Goal: Information Seeking & Learning: Understand process/instructions

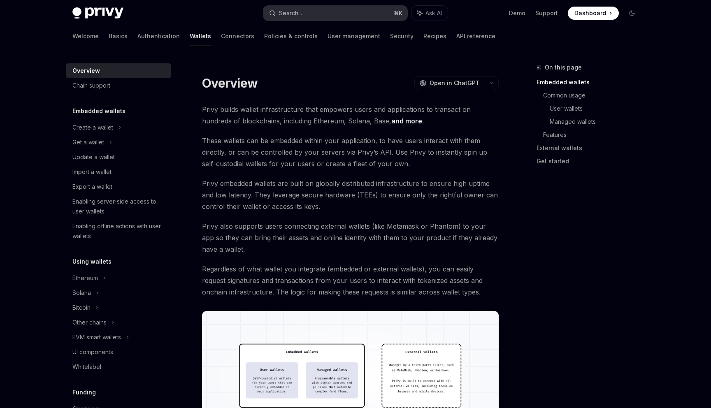
click at [326, 17] on button "Search... ⌘ K" at bounding box center [335, 13] width 144 height 15
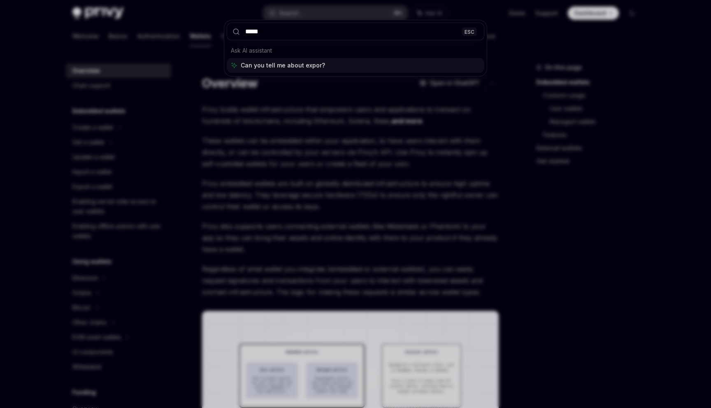
type input "******"
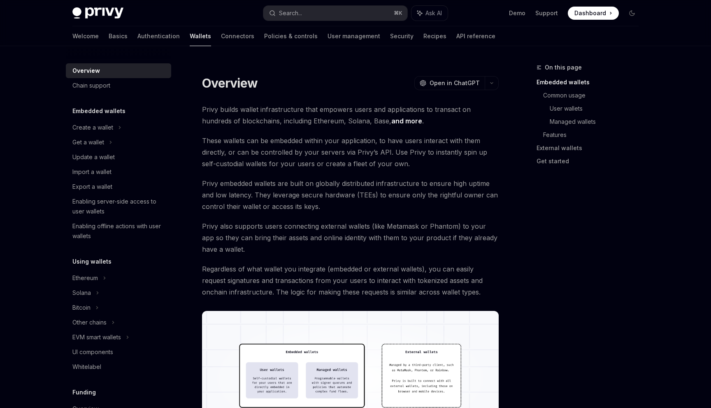
scroll to position [46, 0]
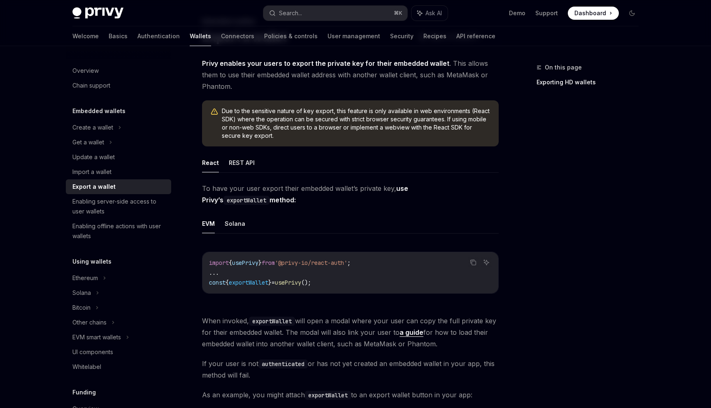
click at [311, 285] on span "();" at bounding box center [306, 282] width 10 height 7
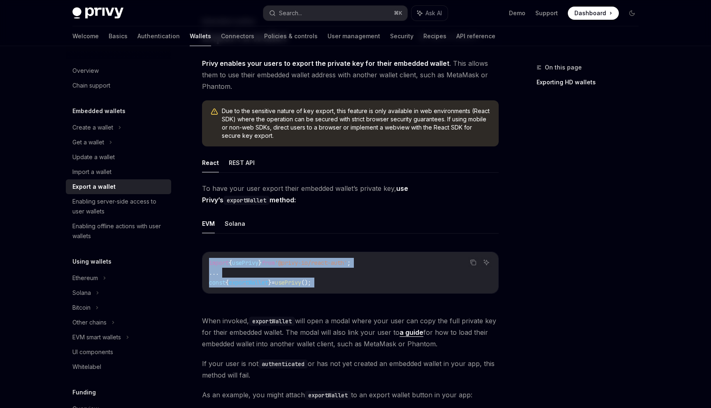
drag, startPoint x: 322, startPoint y: 285, endPoint x: 316, endPoint y: 267, distance: 18.9
click at [316, 267] on code "import { usePrivy } from '@privy-io/react-auth' ; ... const { exportWallet } = …" at bounding box center [350, 273] width 283 height 30
copy code "import { usePrivy } from '@privy-io/react-auth' ; ... const { exportWallet } = …"
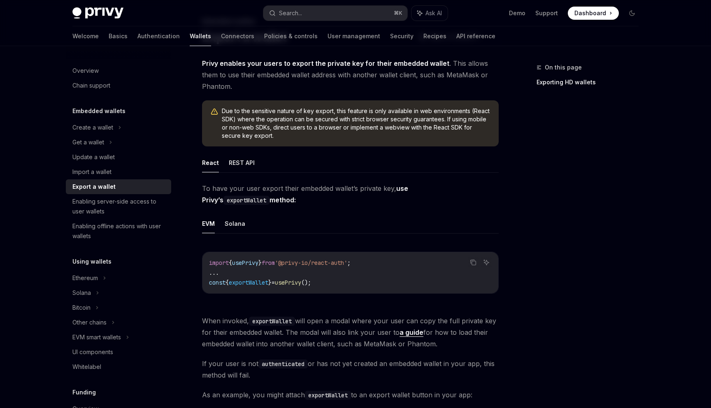
click at [609, 212] on div "On this page Exporting HD wallets" at bounding box center [582, 236] width 125 height 346
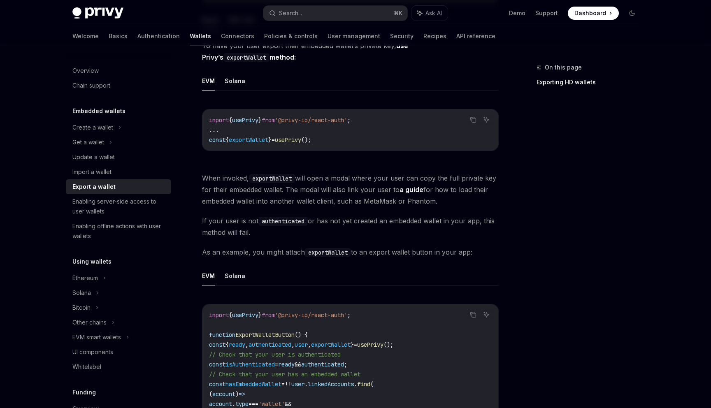
scroll to position [186, 0]
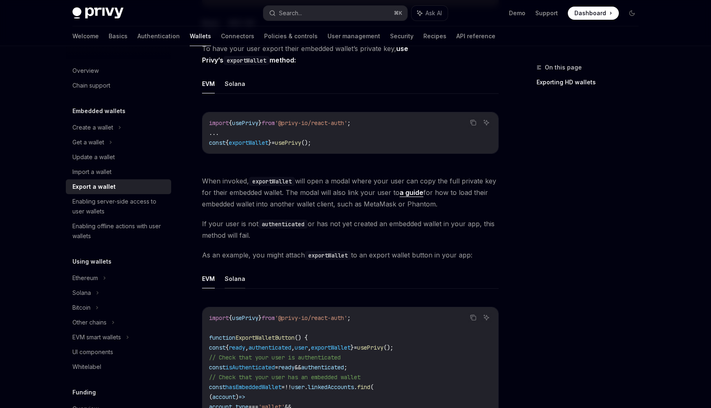
click at [235, 277] on button "Solana" at bounding box center [235, 278] width 21 height 19
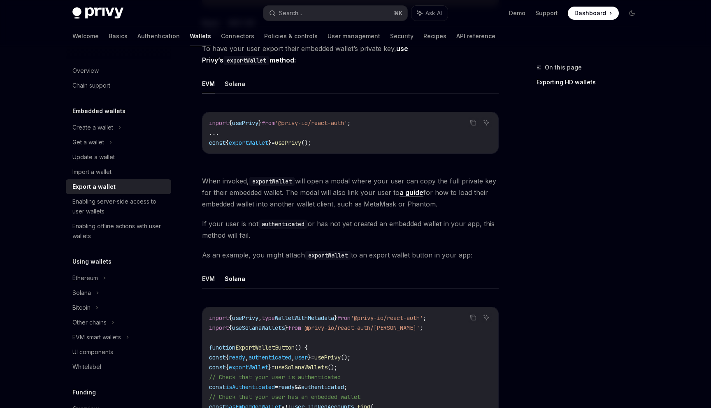
click at [204, 284] on button "EVM" at bounding box center [208, 278] width 13 height 19
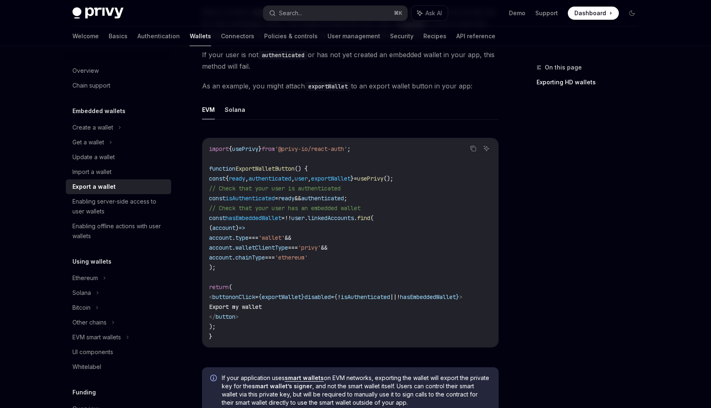
click at [245, 106] on ul "EVM Solana" at bounding box center [350, 110] width 297 height 20
click at [244, 109] on ul "EVM Solana" at bounding box center [350, 110] width 297 height 20
click at [233, 111] on button "Solana" at bounding box center [235, 109] width 21 height 19
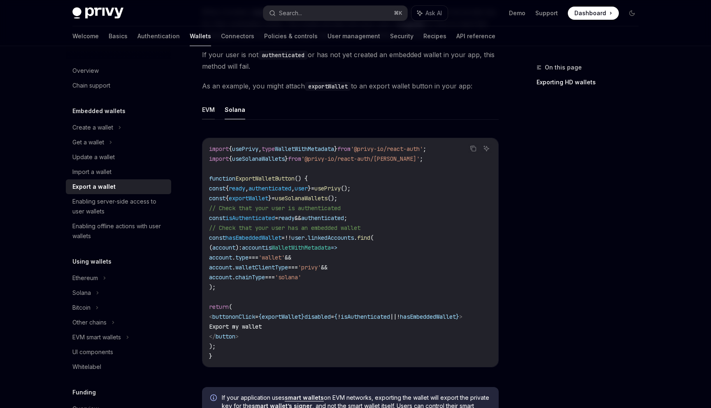
click at [212, 116] on button "EVM" at bounding box center [208, 109] width 13 height 19
type textarea "*"
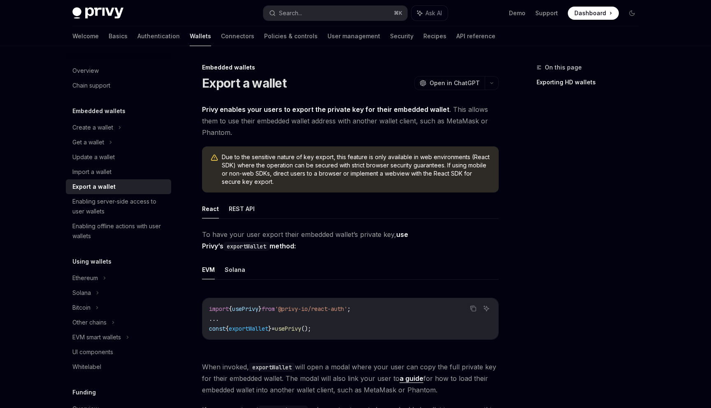
click at [394, 161] on span "Due to the sensitive nature of key export, this feature is only available in we…" at bounding box center [356, 169] width 269 height 33
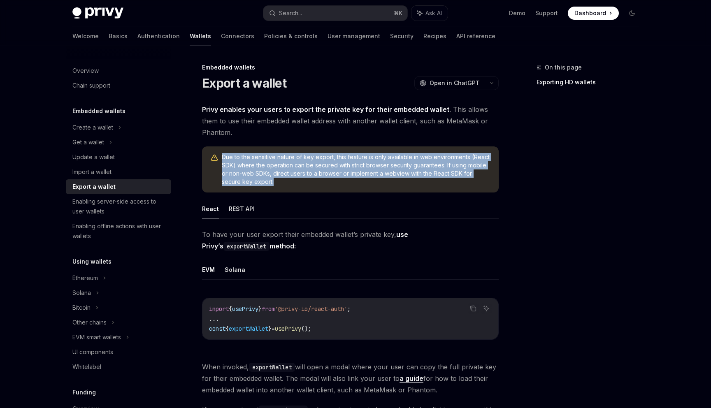
click at [394, 161] on span "Due to the sensitive nature of key export, this feature is only available in we…" at bounding box center [356, 169] width 269 height 33
click at [388, 169] on span "Due to the sensitive nature of key export, this feature is only available in we…" at bounding box center [356, 169] width 269 height 33
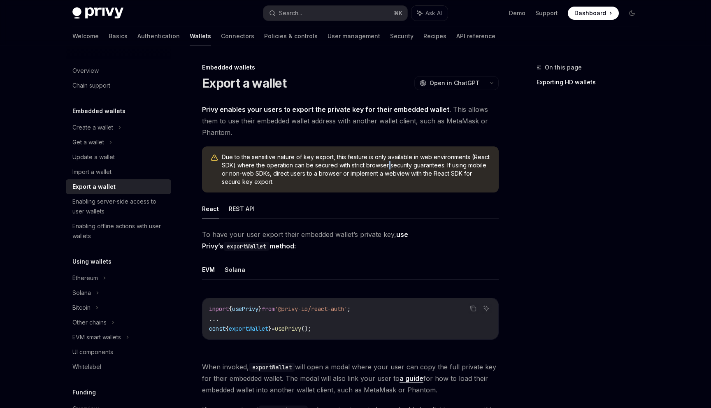
click at [388, 169] on span "Due to the sensitive nature of key export, this feature is only available in we…" at bounding box center [356, 169] width 269 height 33
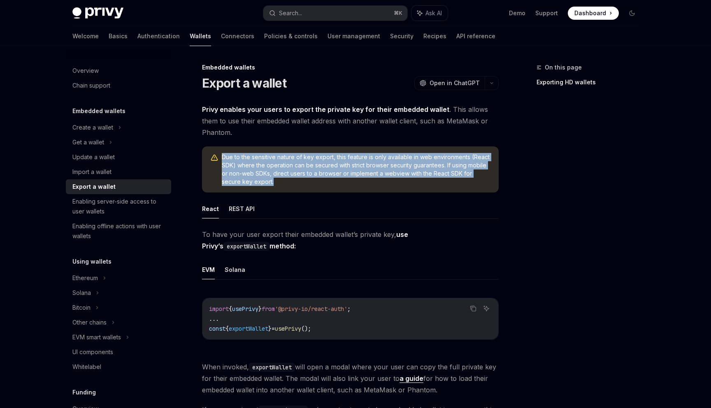
click at [388, 169] on span "Due to the sensitive nature of key export, this feature is only available in we…" at bounding box center [356, 169] width 269 height 33
click at [409, 169] on span "Due to the sensitive nature of key export, this feature is only available in we…" at bounding box center [356, 169] width 269 height 33
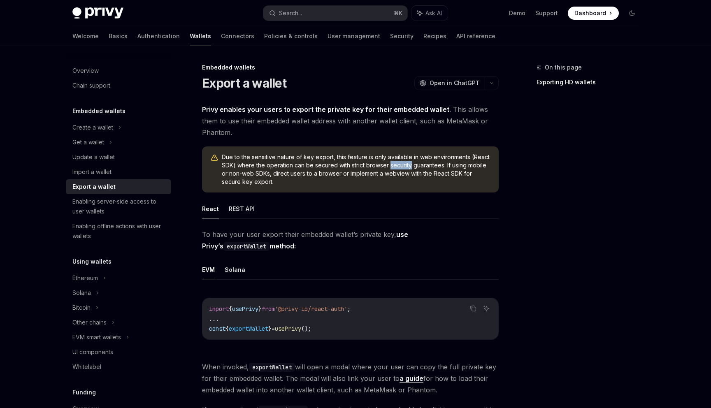
click at [409, 169] on span "Due to the sensitive nature of key export, this feature is only available in we…" at bounding box center [356, 169] width 269 height 33
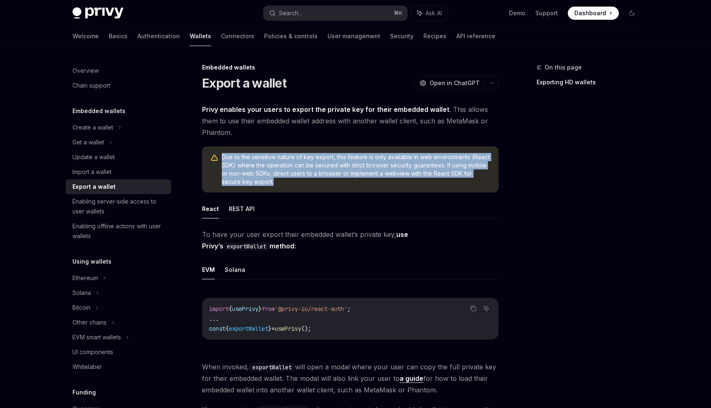
click at [409, 169] on span "Due to the sensitive nature of key export, this feature is only available in we…" at bounding box center [356, 169] width 269 height 33
click at [407, 180] on span "Due to the sensitive nature of key export, this feature is only available in we…" at bounding box center [356, 169] width 269 height 33
